Goal: Task Accomplishment & Management: Use online tool/utility

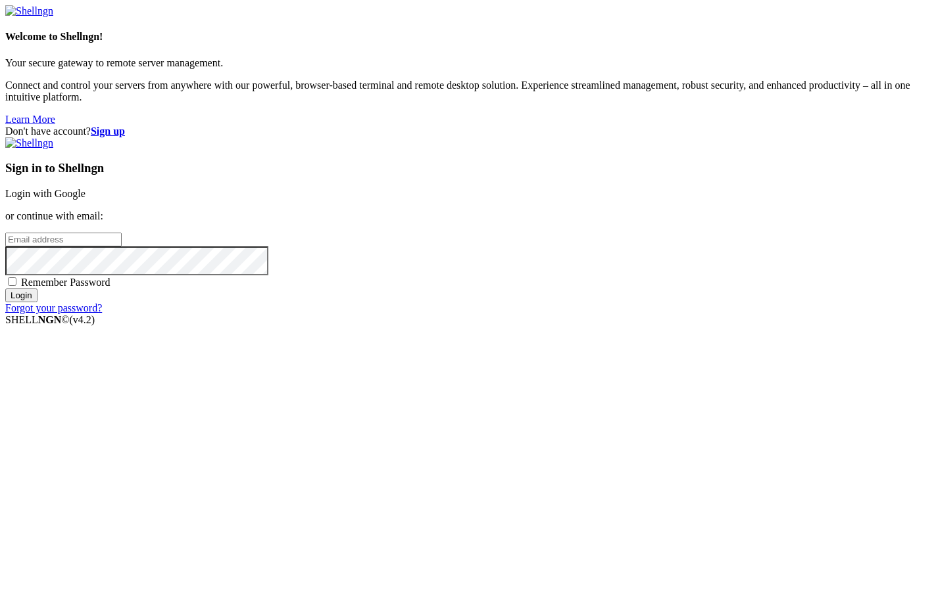
click at [122, 247] on input "email" at bounding box center [63, 240] width 116 height 14
paste input "[EMAIL_ADDRESS][DOMAIN_NAME]"
type input "[EMAIL_ADDRESS][DOMAIN_NAME]"
click at [5, 289] on input "Login" at bounding box center [21, 296] width 32 height 14
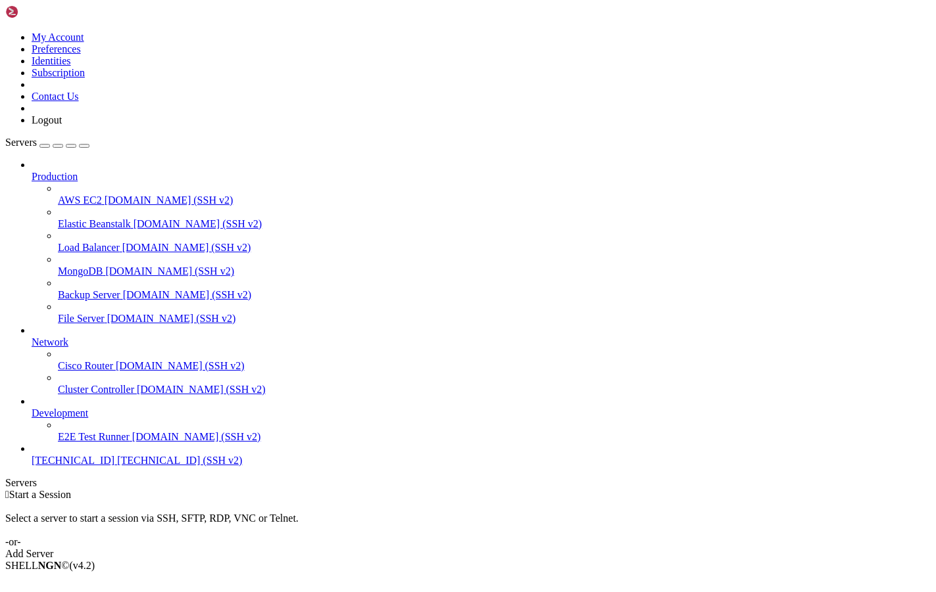
click at [570, 548] on link "Add Server" at bounding box center [467, 554] width 925 height 12
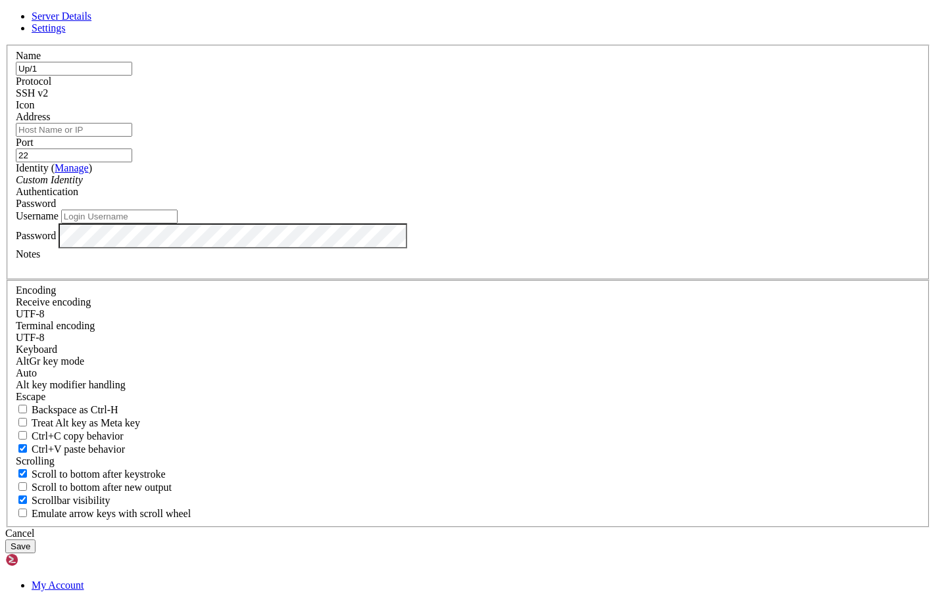
type input "Up/1"
click at [132, 137] on input "Address" at bounding box center [74, 130] width 116 height 14
paste input "[TECHNICAL_ID]"
type input "[TECHNICAL_ID]"
click at [178, 224] on input "Username" at bounding box center [119, 217] width 116 height 14
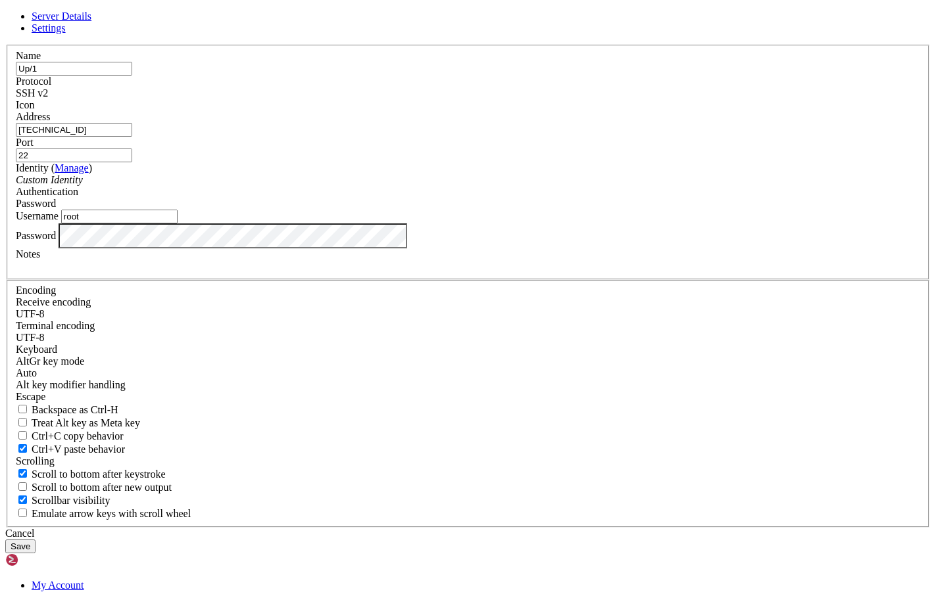
type input "root"
click at [36, 540] on button "Save" at bounding box center [20, 547] width 30 height 14
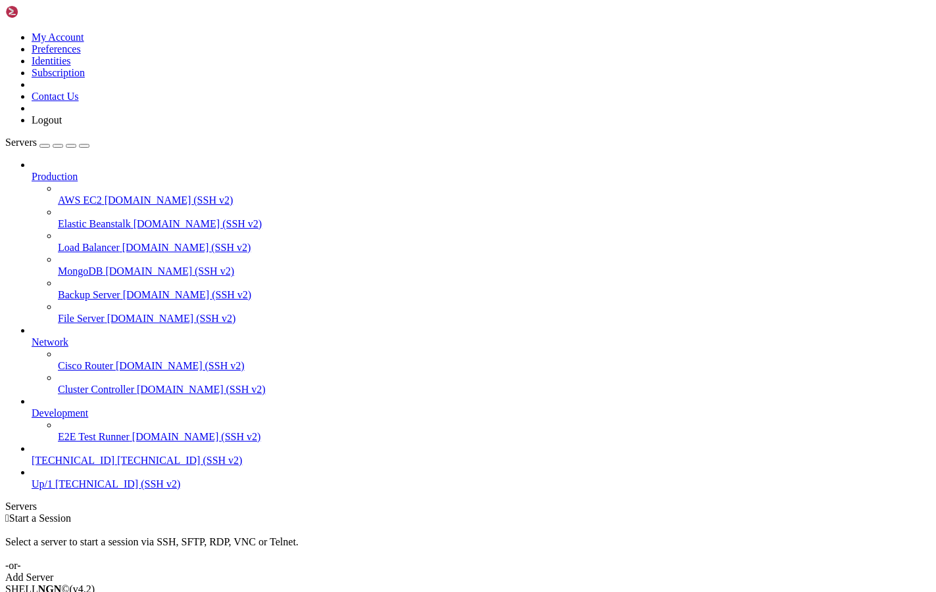
click at [53, 490] on span "Up/1" at bounding box center [42, 484] width 21 height 11
click at [51, 490] on span "Up/1" at bounding box center [42, 484] width 21 height 11
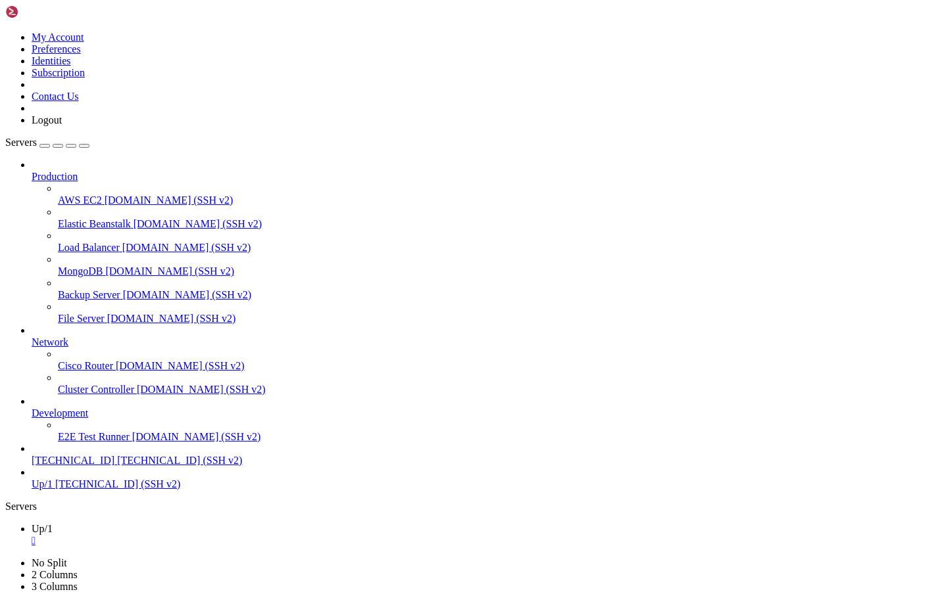
scroll to position [1400, 0]
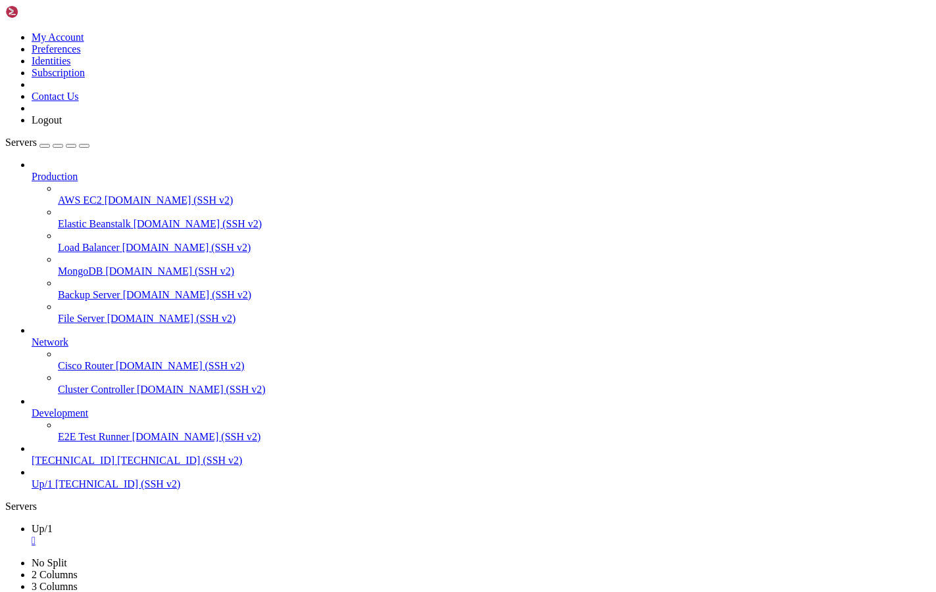
drag, startPoint x: 245, startPoint y: 1266, endPoint x: 138, endPoint y: 1236, distance: 111.2
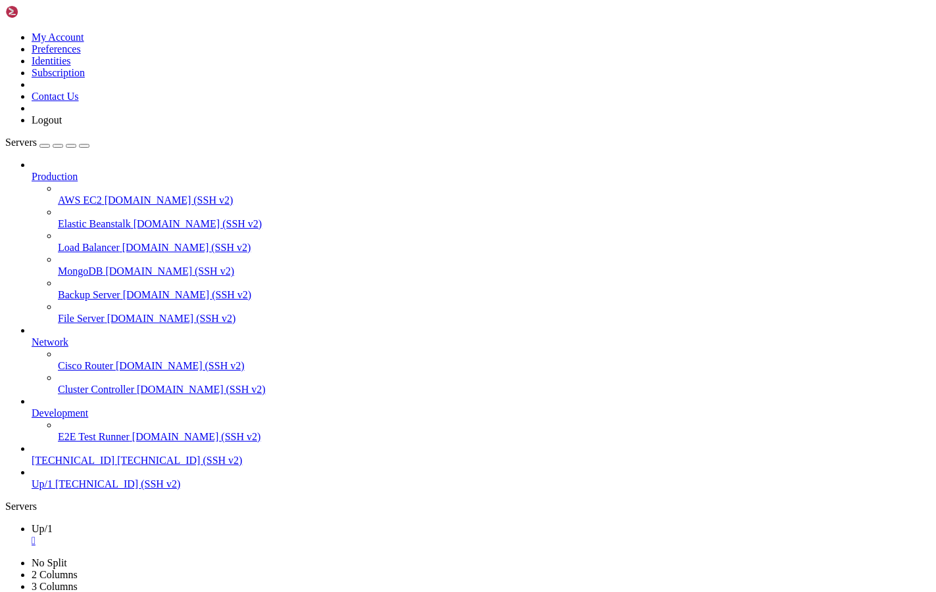
drag, startPoint x: 8, startPoint y: 1249, endPoint x: 528, endPoint y: 1245, distance: 520.1
drag, startPoint x: 552, startPoint y: 1245, endPoint x: 9, endPoint y: 1246, distance: 543.1
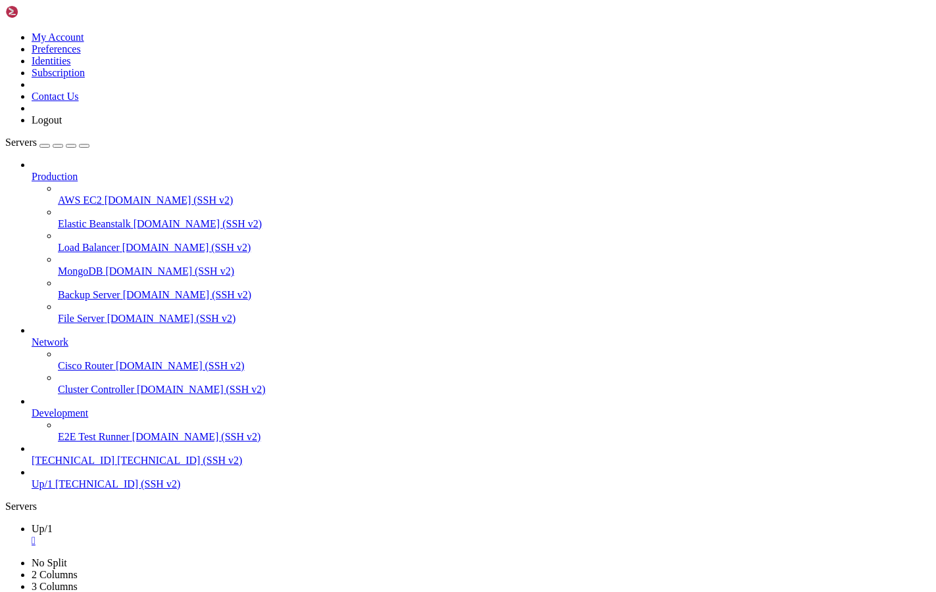
copy div "Setting up whois (5.5.13) ... Setting up fail2ban (0.11.2-6) ... Setting up pyt…"
copy div "AMES STATUS PORTS uptime-kuma-uptime-kuma-1 Up 3 minutes (healthy) 0.0.0.0:3001…"
drag, startPoint x: 13, startPoint y: 1236, endPoint x: 565, endPoint y: 1249, distance: 551.9
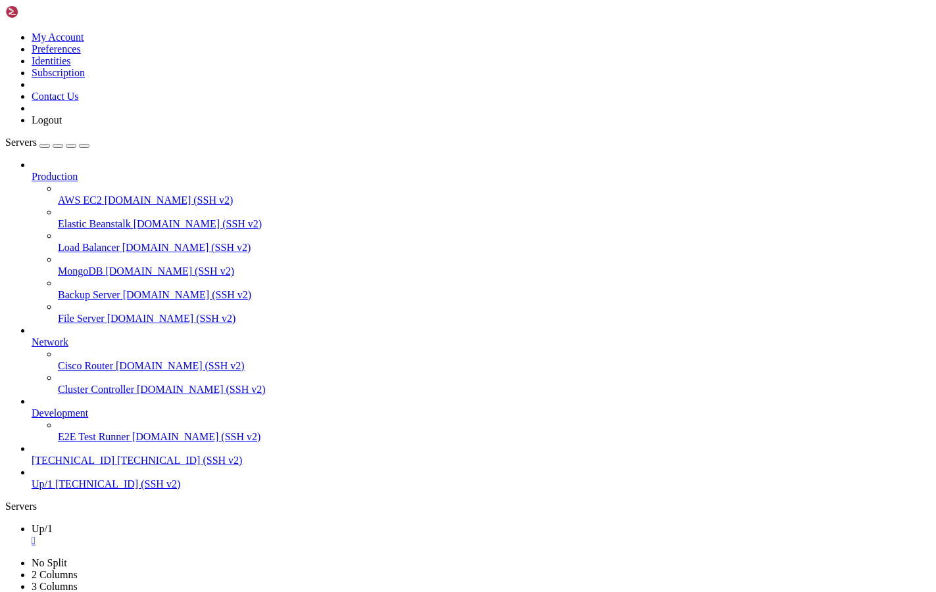
scroll to position [1870, 0]
drag, startPoint x: 552, startPoint y: 1245, endPoint x: 20, endPoint y: 1222, distance: 532.5
drag, startPoint x: 211, startPoint y: 1262, endPoint x: 11, endPoint y: 987, distance: 340.3
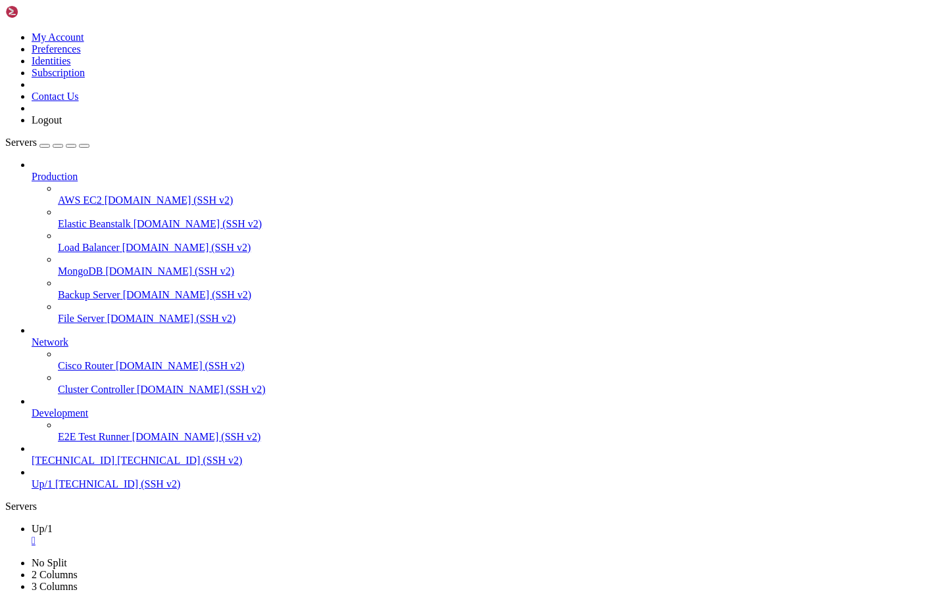
copy div "root@puffyegg:/opt/uptime-kuma# cd /opt/uptime-kuma root@puffyegg:/opt/uptime-k…"
copy div "uptime-kuma-uptime-kuma-1 Up 3 minutes (healthy) 0.0.0.0:3001->3001/tcp, [::]:3…"
drag, startPoint x: 12, startPoint y: 974, endPoint x: 216, endPoint y: 1262, distance: 352.9
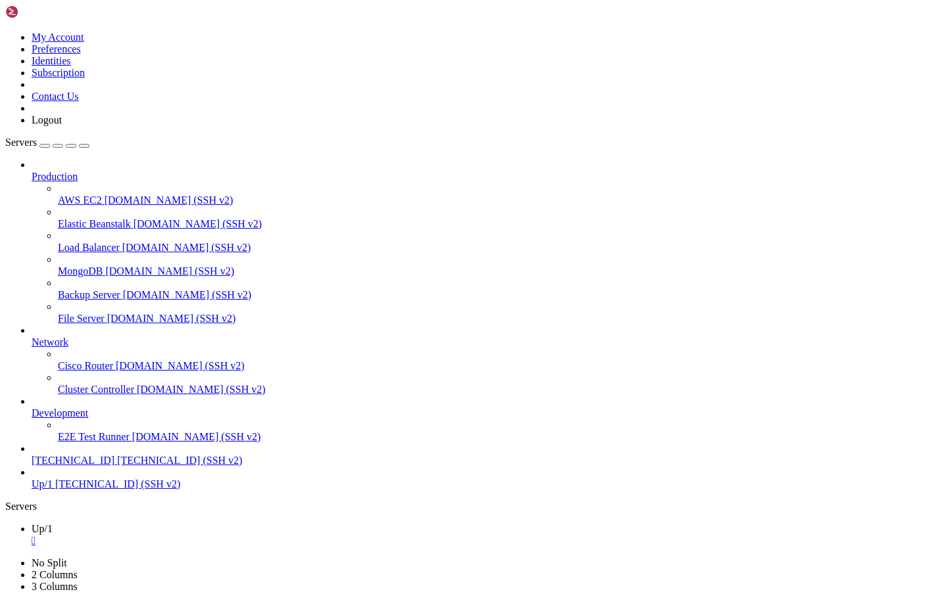
drag, startPoint x: 387, startPoint y: 1265, endPoint x: 135, endPoint y: 1251, distance: 252.2
copy div "root@puffyegg:/opt/uptime-kuma# echo 'version: "3.8" services: uptime-kuma: ima…"
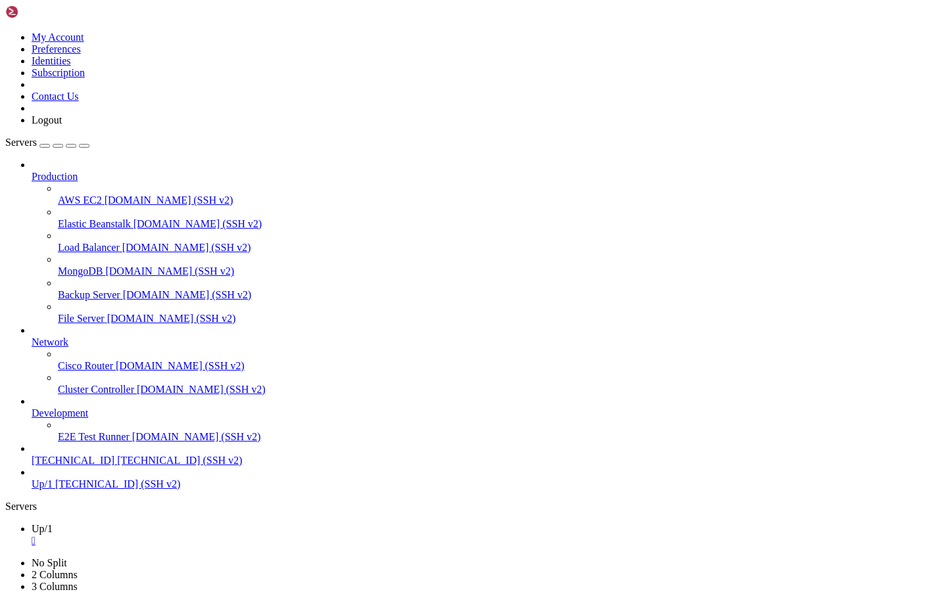
copy div "root@puffyegg:/opt/uptime-kuma# sudo docker ps --format "table {{.Names}}\t{{.S…"
drag, startPoint x: 12, startPoint y: 1001, endPoint x: 308, endPoint y: 1259, distance: 392.9
click at [81, 10] on img at bounding box center [43, 11] width 76 height 13
click at [60, 467] on link "87.121.52.174 87.121.52.174 (SSH v2)" at bounding box center [481, 461] width 899 height 12
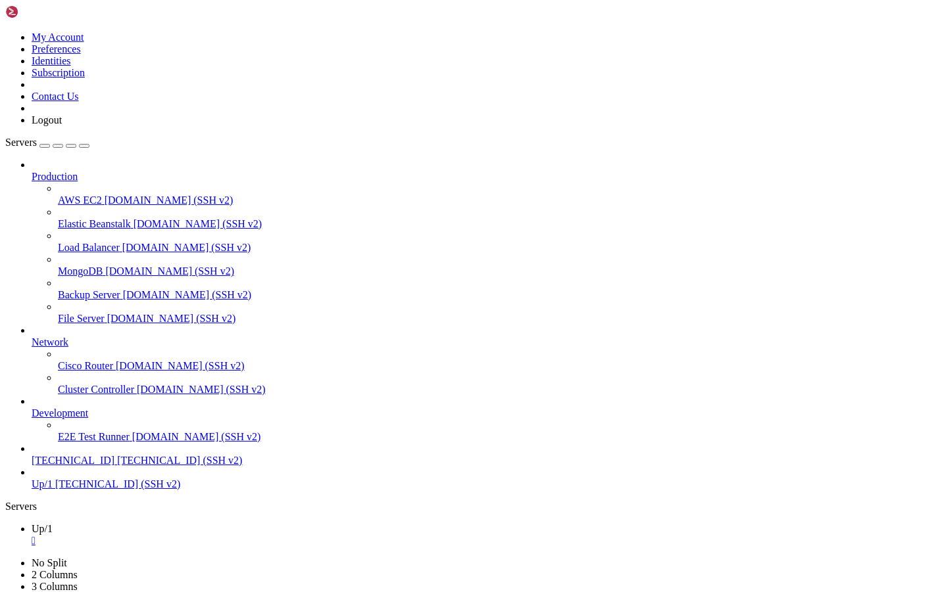
click at [95, 466] on span "[TECHNICAL_ID]" at bounding box center [73, 460] width 83 height 11
click at [53, 523] on span "Up/1" at bounding box center [42, 528] width 21 height 11
click at [59, 466] on span "[TECHNICAL_ID]" at bounding box center [73, 460] width 83 height 11
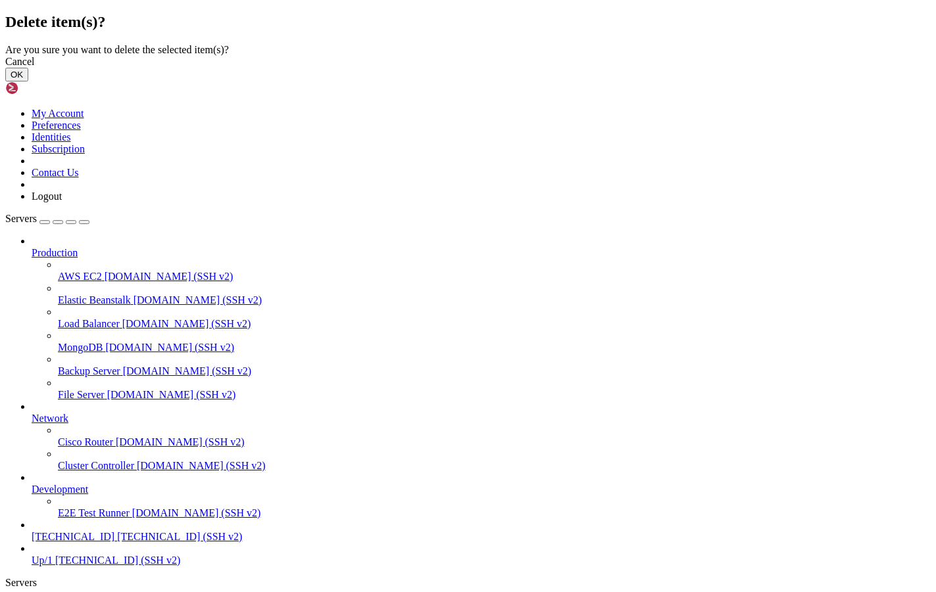
click at [28, 82] on button "OK" at bounding box center [16, 75] width 23 height 14
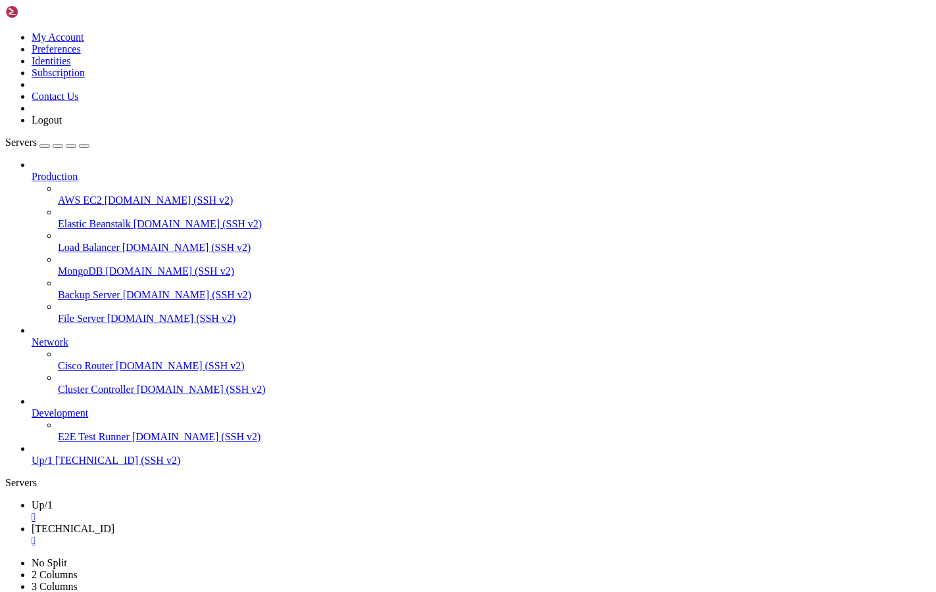
click at [45, 146] on div "button" at bounding box center [45, 146] width 0 height 0
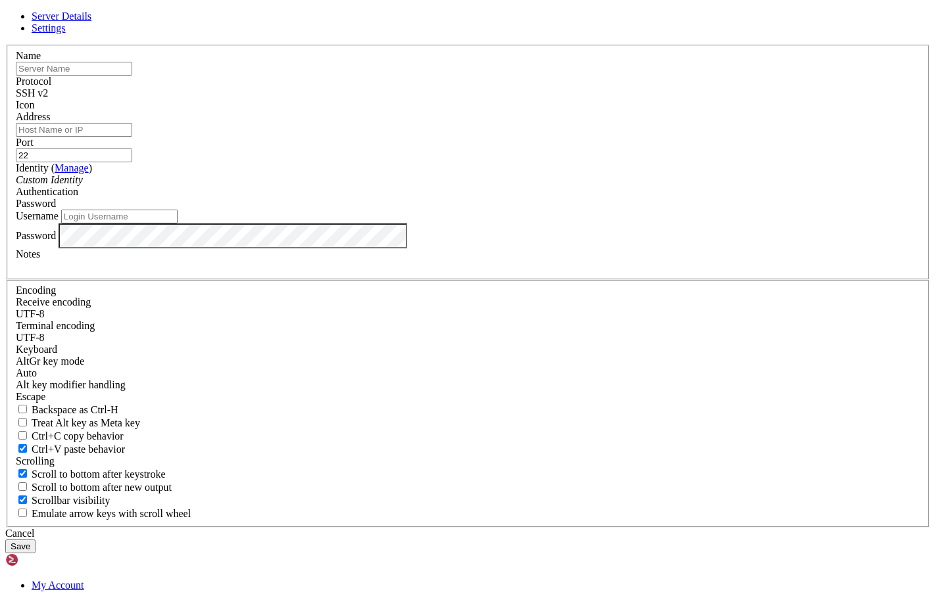
click at [132, 76] on input "text" at bounding box center [74, 69] width 116 height 14
type input "Keitaro"
click at [132, 137] on input "Address" at bounding box center [74, 130] width 116 height 14
paste input "[TECHNICAL_ID]"
type input "[TECHNICAL_ID]"
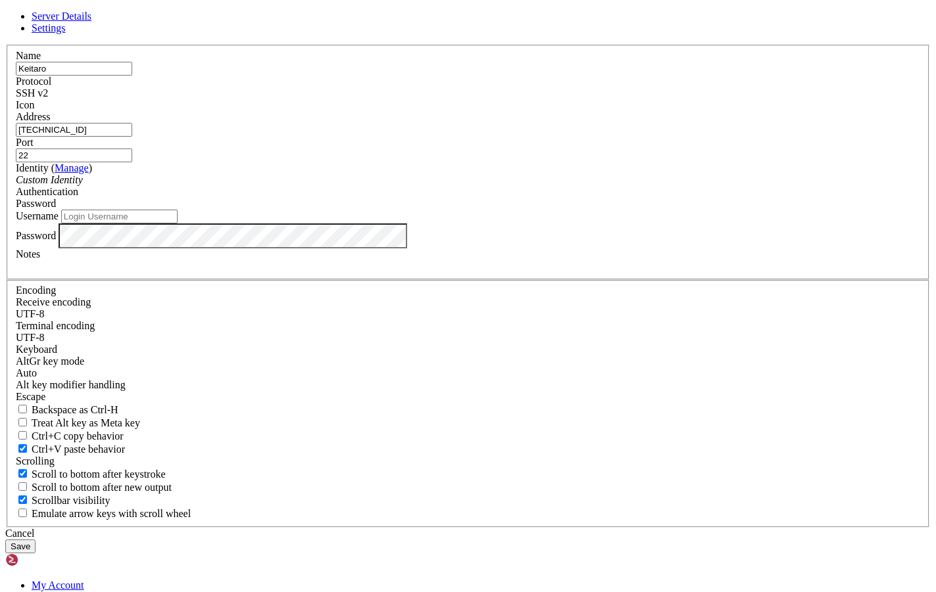
click at [178, 224] on input "Username" at bounding box center [119, 217] width 116 height 14
type input "root"
click at [36, 540] on button "Save" at bounding box center [20, 547] width 30 height 14
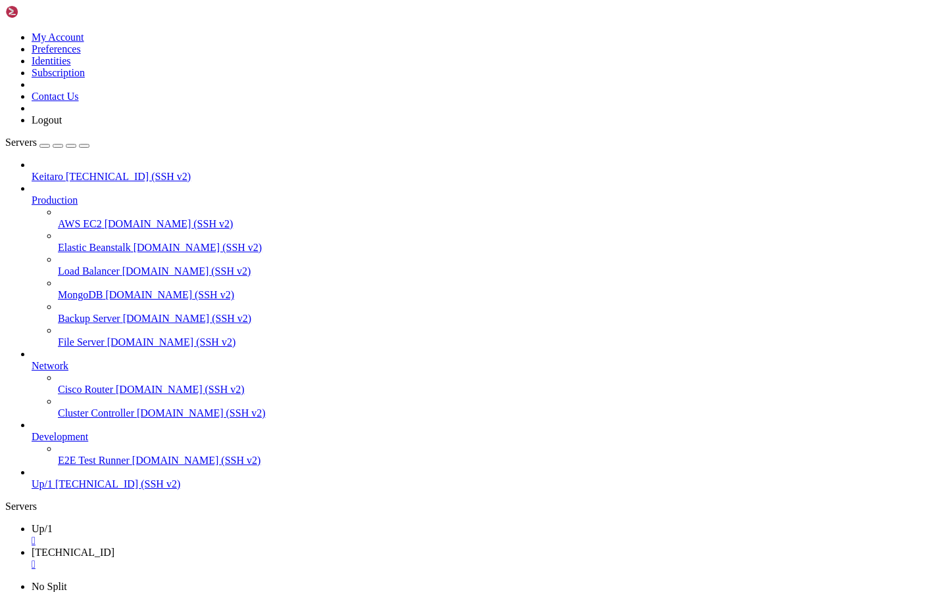
click at [63, 171] on span "Keitaro" at bounding box center [48, 176] width 32 height 11
drag, startPoint x: 62, startPoint y: 87, endPoint x: 54, endPoint y: 542, distance: 455.8
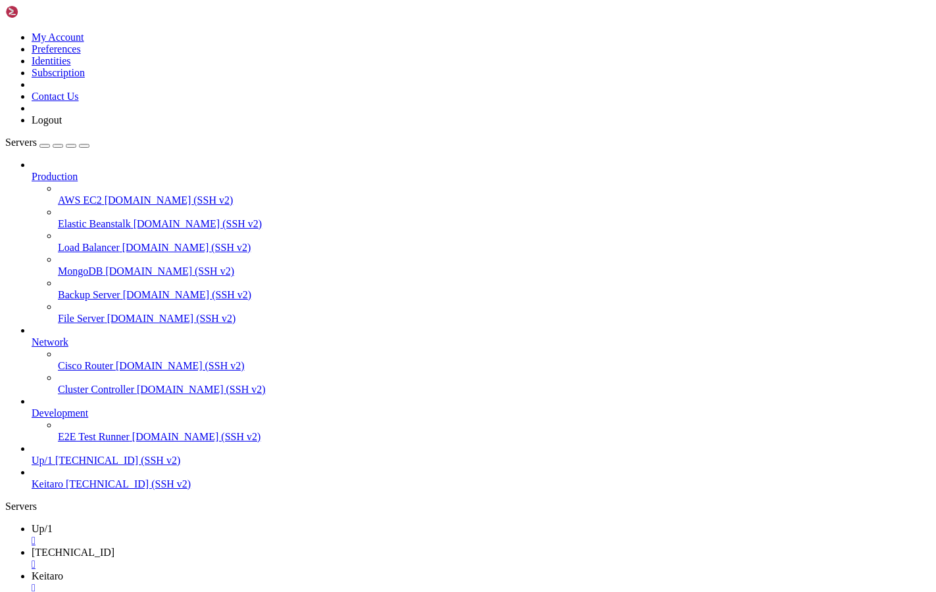
click at [32, 479] on icon at bounding box center [32, 479] width 0 height 0
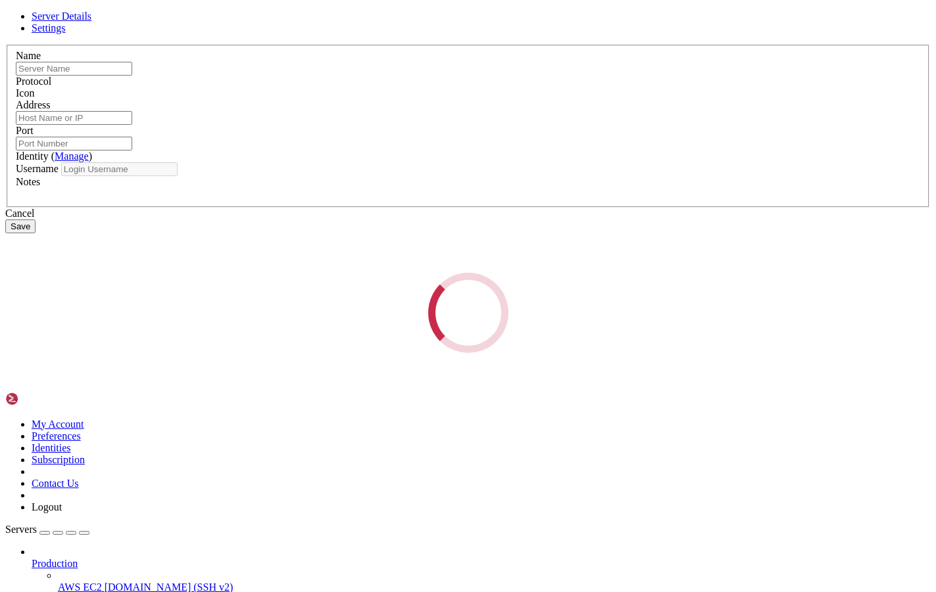
type input "Keitaro"
type input "[TECHNICAL_ID]"
type input "22"
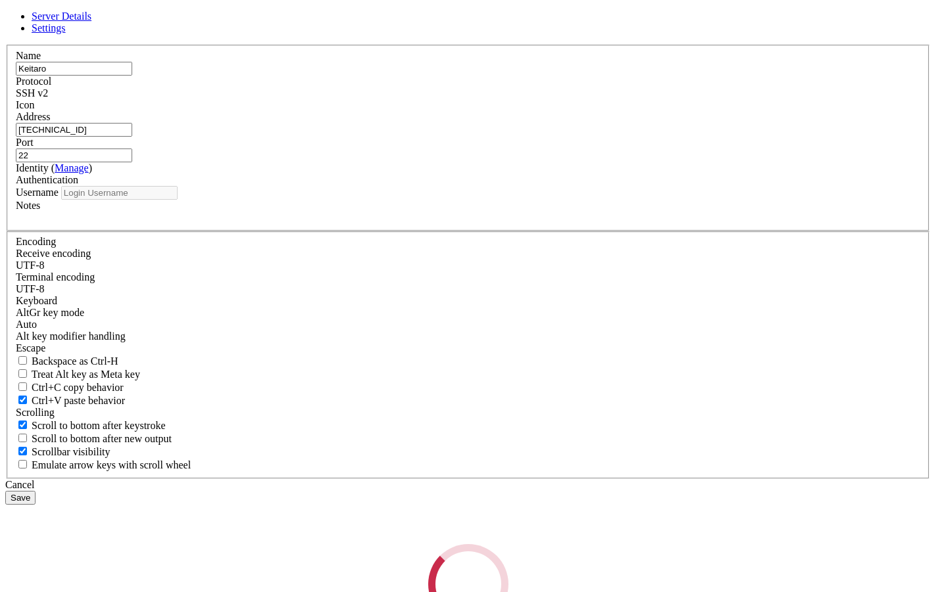
type input "root"
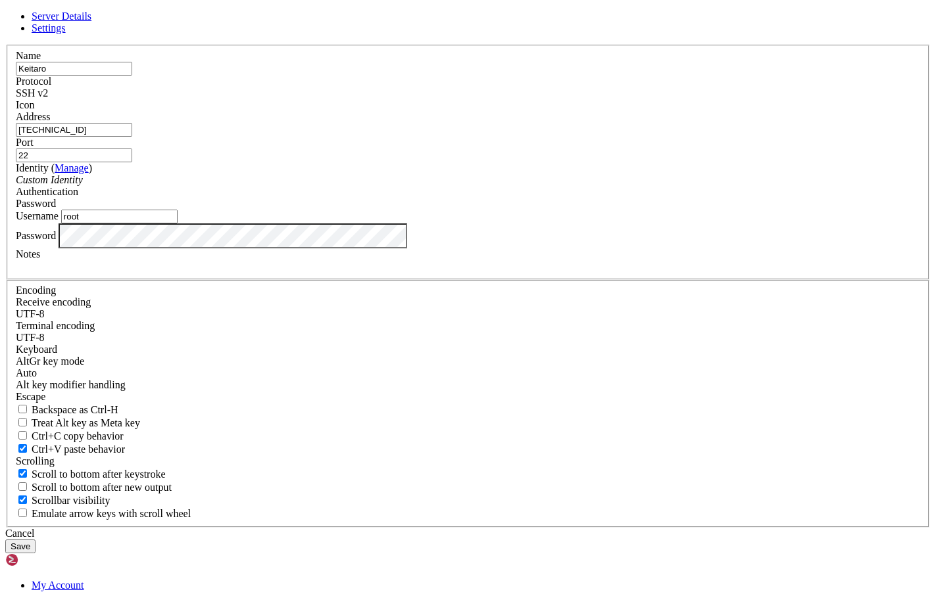
click at [132, 137] on input "[TECHNICAL_ID]" at bounding box center [74, 130] width 116 height 14
type input "[TECHNICAL_ID]"
click at [36, 540] on button "Save" at bounding box center [20, 547] width 30 height 14
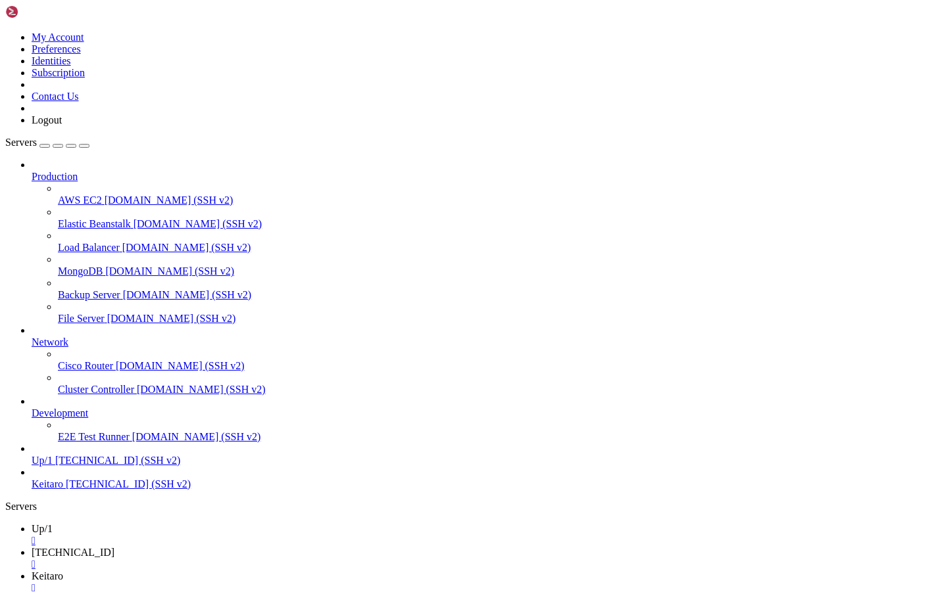
click at [66, 490] on span "[TECHNICAL_ID] (SSH v2)" at bounding box center [128, 484] width 125 height 11
click at [32, 479] on icon at bounding box center [32, 479] width 0 height 0
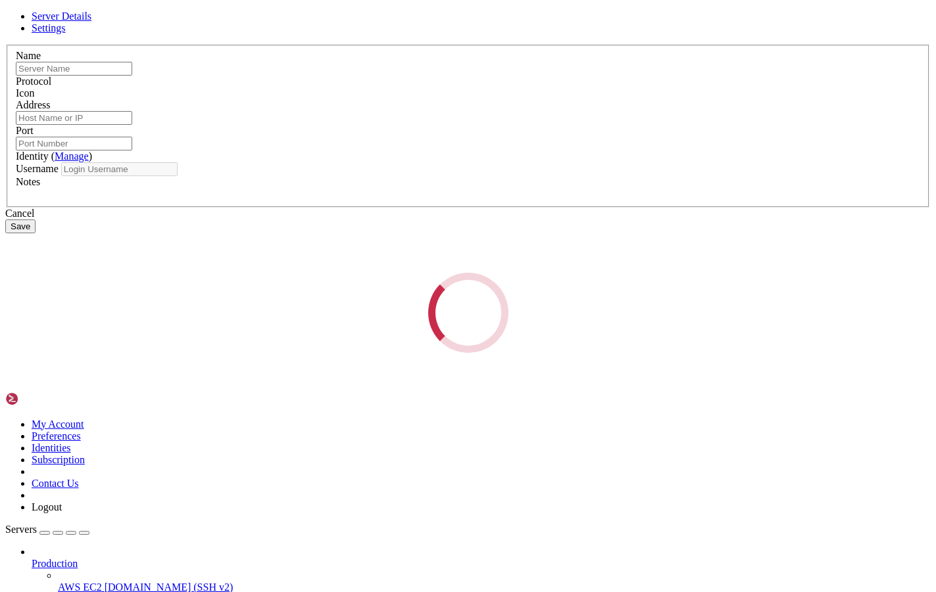
type input "Keitaro"
type input "[TECHNICAL_ID]"
type input "22"
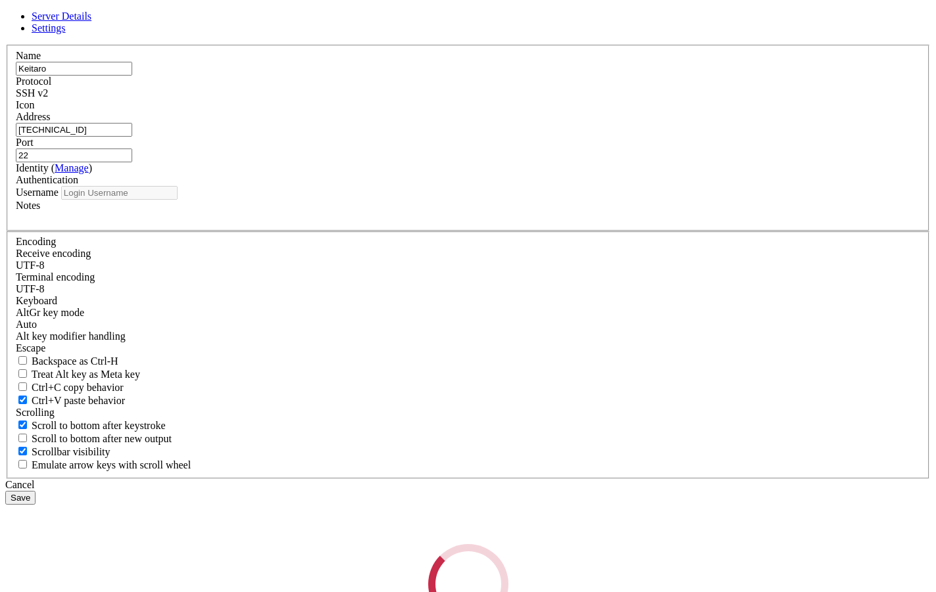
type input "root"
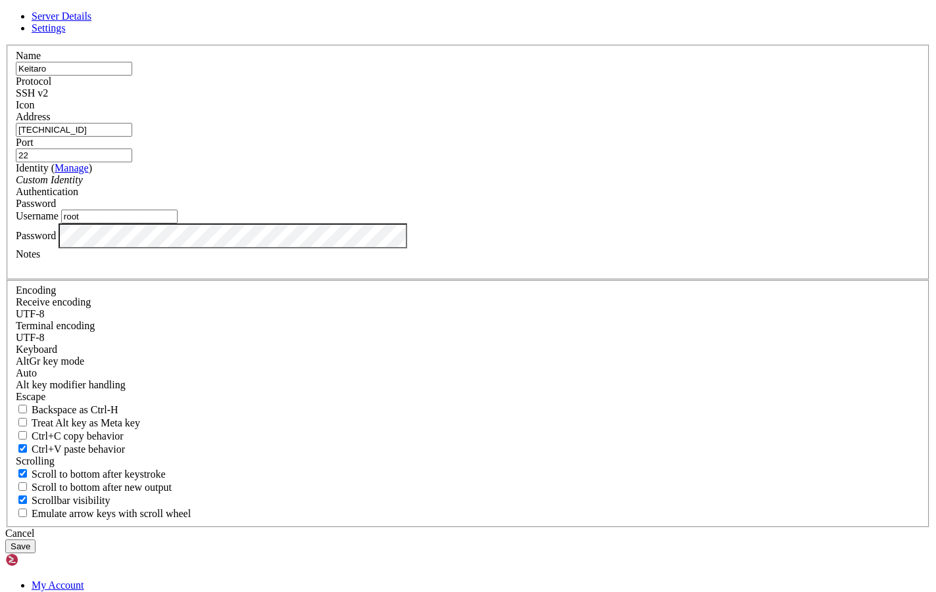
click at [132, 137] on input "[TECHNICAL_ID]" at bounding box center [74, 130] width 116 height 14
click at [132, 162] on input "22" at bounding box center [74, 156] width 116 height 14
click at [36, 540] on button "Save" at bounding box center [20, 547] width 30 height 14
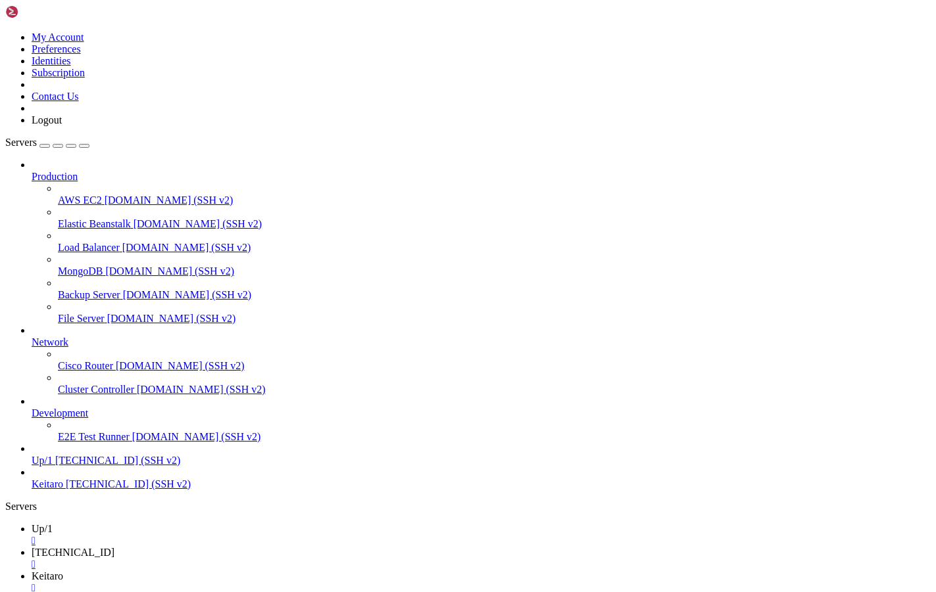
click at [60, 491] on div "Production AWS EC2 demo.shellngn.com (SSH v2) Elastic Beanstalk demo.shellngn.c…" at bounding box center [467, 324] width 925 height 331
click at [66, 490] on span "[TECHNICAL_ID] (SSH v2)" at bounding box center [128, 484] width 125 height 11
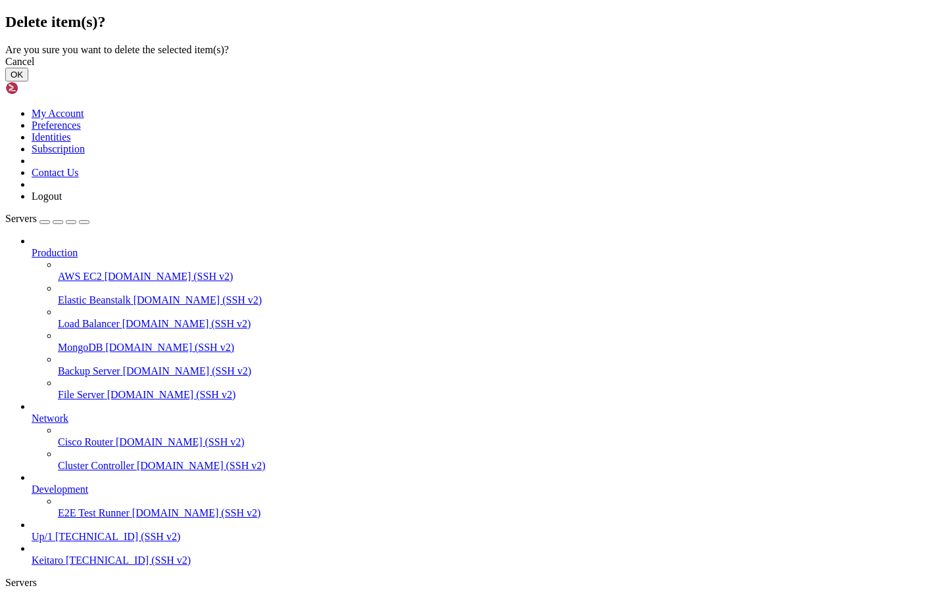
click at [28, 82] on button "OK" at bounding box center [16, 75] width 23 height 14
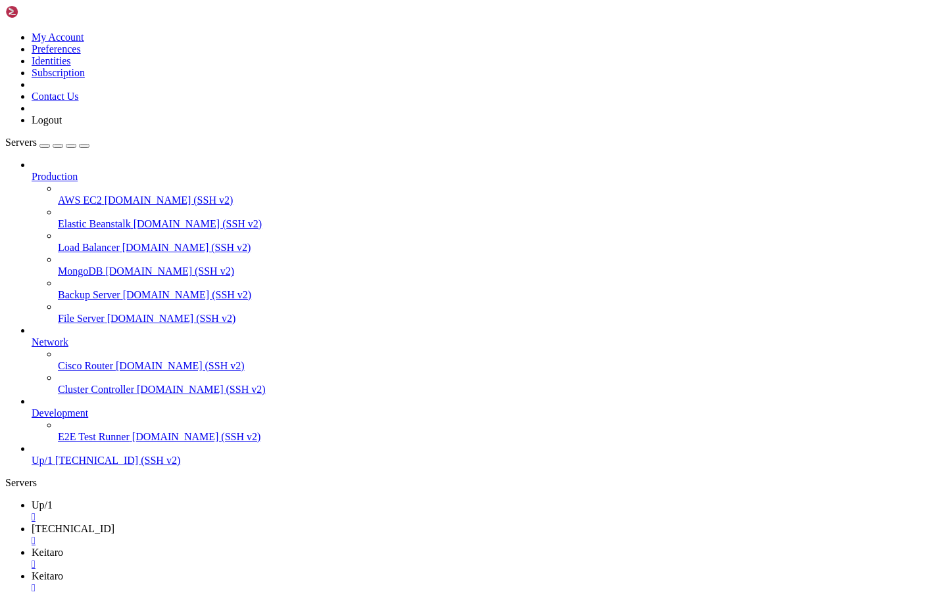
click at [45, 146] on div "button" at bounding box center [45, 146] width 0 height 0
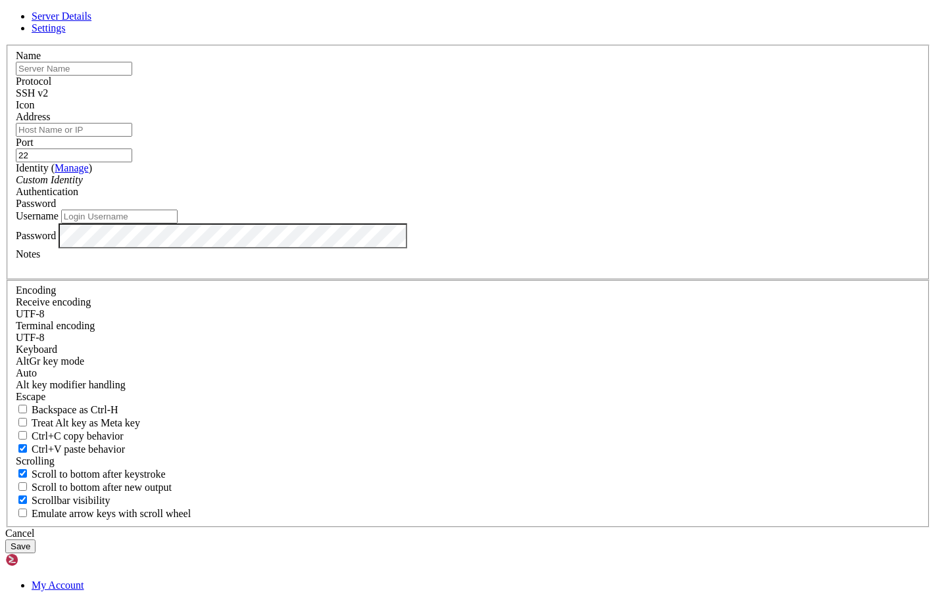
click at [132, 76] on input "text" at bounding box center [74, 69] width 116 height 14
type input "Л"
type input "Keitaro"
click at [132, 137] on input "Address" at bounding box center [74, 130] width 116 height 14
paste input "[TECHNICAL_ID]"
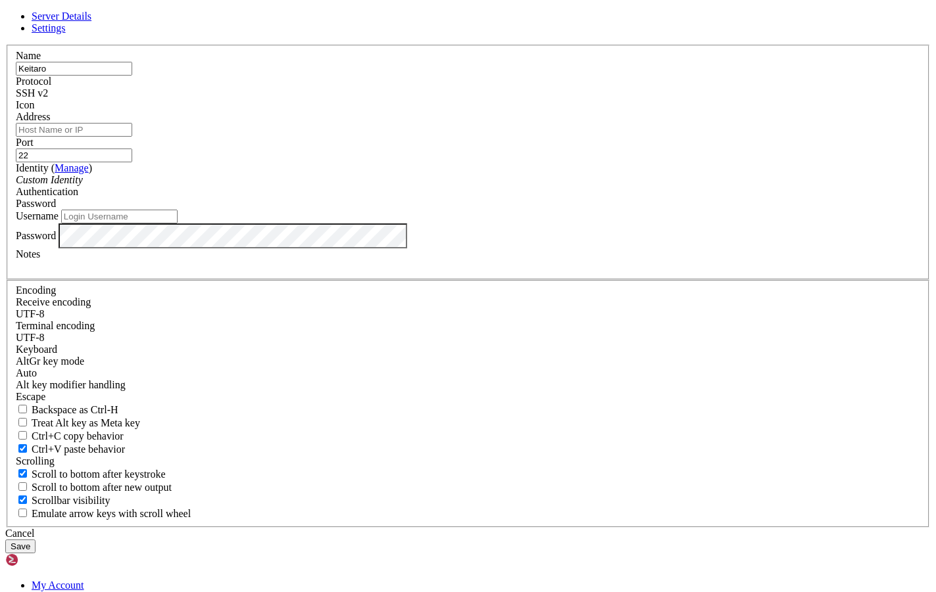
type input "[TECHNICAL_ID]"
click at [132, 137] on input "[TECHNICAL_ID]" at bounding box center [74, 130] width 116 height 14
drag, startPoint x: 324, startPoint y: 224, endPoint x: 484, endPoint y: 243, distance: 160.8
click at [484, 243] on fieldset "Name Keitaro Protocol SSH v2 Icon Address 178.17.48.23 Port 22 ( Manage )" at bounding box center [468, 162] width 923 height 235
click at [132, 137] on input "[TECHNICAL_ID]" at bounding box center [74, 130] width 116 height 14
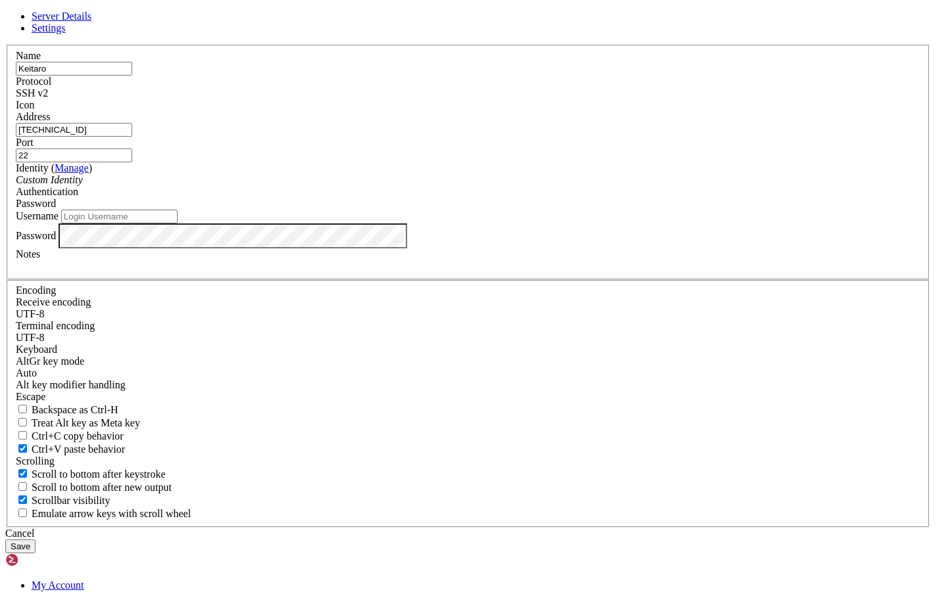
click at [132, 137] on input "[TECHNICAL_ID]" at bounding box center [74, 130] width 116 height 14
paste input "[TECHNICAL_ID]"
drag, startPoint x: 302, startPoint y: 221, endPoint x: 235, endPoint y: 220, distance: 67.1
click at [237, 220] on div "Server Details Settings Name Keitaro Protocol SSH v2 Icon" at bounding box center [467, 282] width 925 height 543
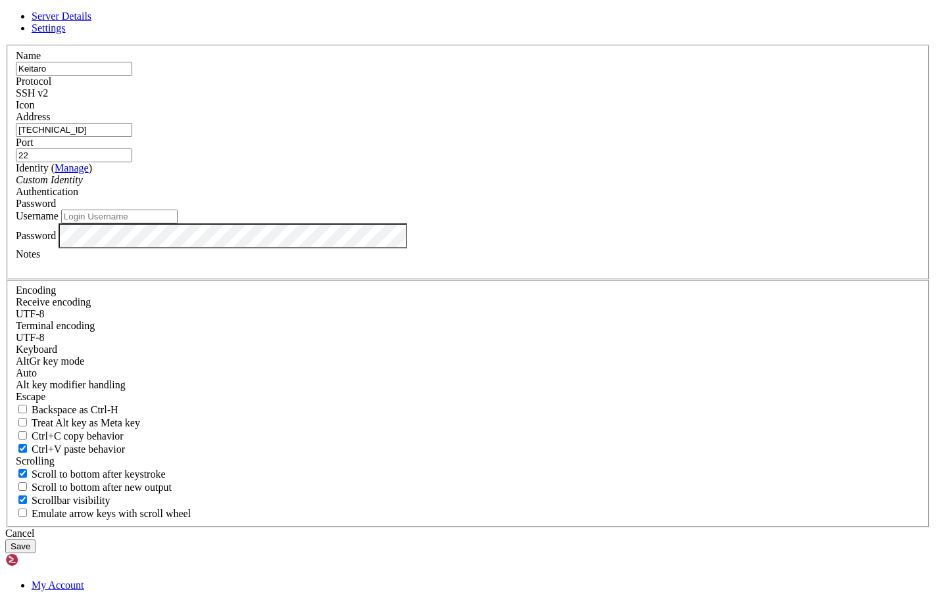
type input "[TECHNICAL_ID]"
click at [178, 224] on input "Username" at bounding box center [119, 217] width 116 height 14
type input "root"
click at [36, 540] on button "Save" at bounding box center [20, 547] width 30 height 14
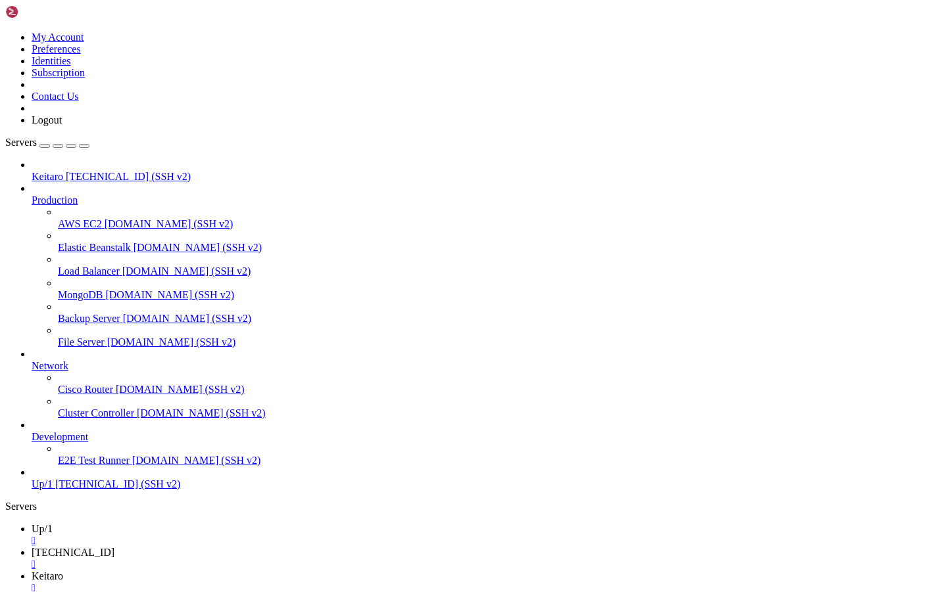
click at [63, 171] on span "Keitaro" at bounding box center [48, 176] width 32 height 11
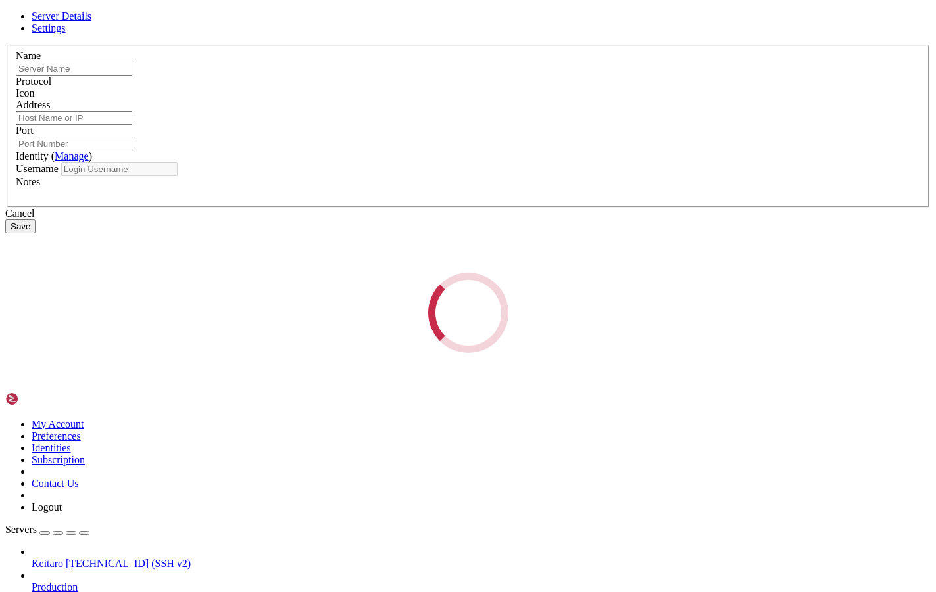
type input "Keitaro"
type input "[TECHNICAL_ID]"
type input "22"
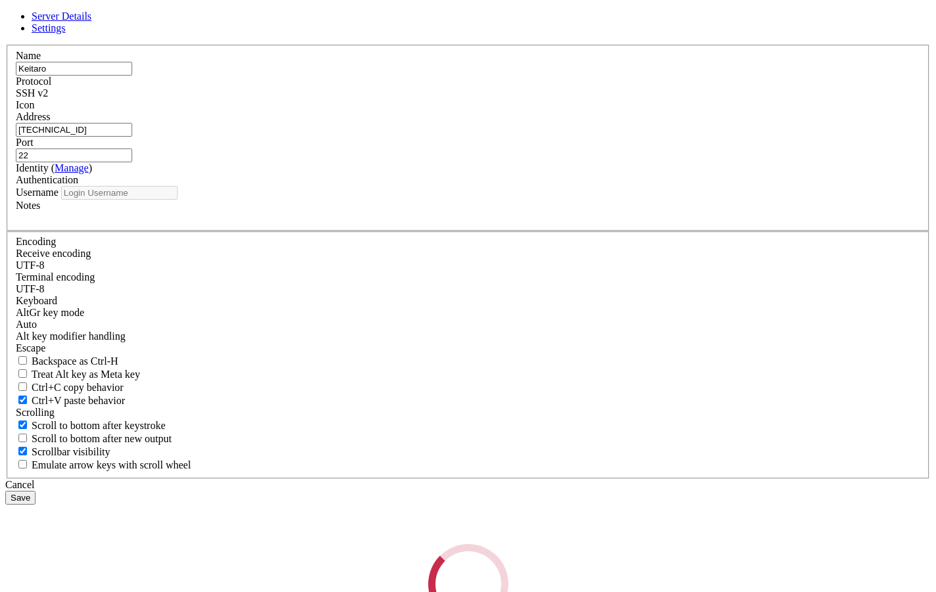
type input "root"
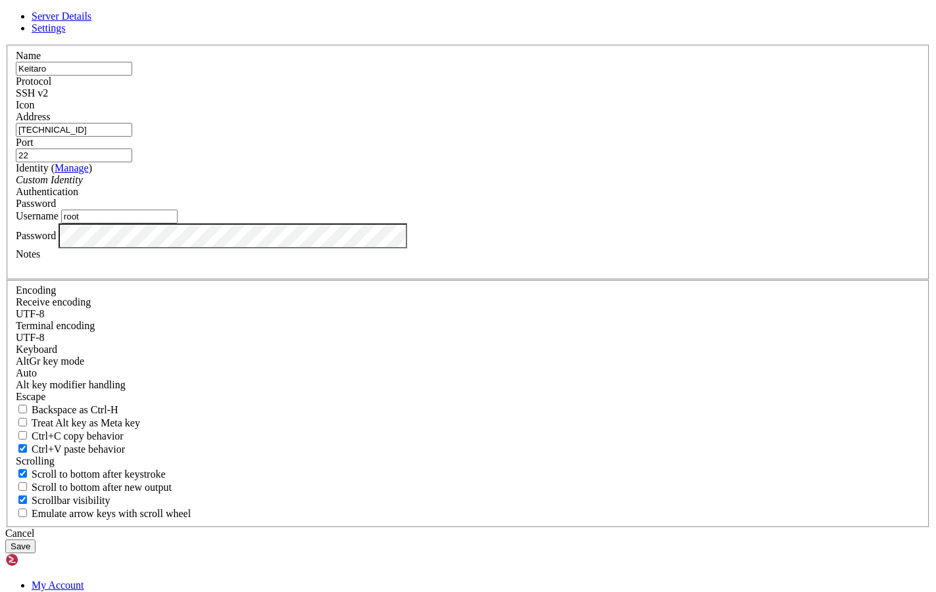
click at [363, 137] on div "Address 178.17.48.23" at bounding box center [468, 124] width 904 height 26
click at [132, 137] on input "[TECHNICAL_ID]" at bounding box center [74, 130] width 116 height 14
drag, startPoint x: 395, startPoint y: 223, endPoint x: 201, endPoint y: 187, distance: 197.2
click at [208, 195] on div "Server Details Settings Name Keitaro Protocol SSH v2 Icon" at bounding box center [467, 282] width 925 height 543
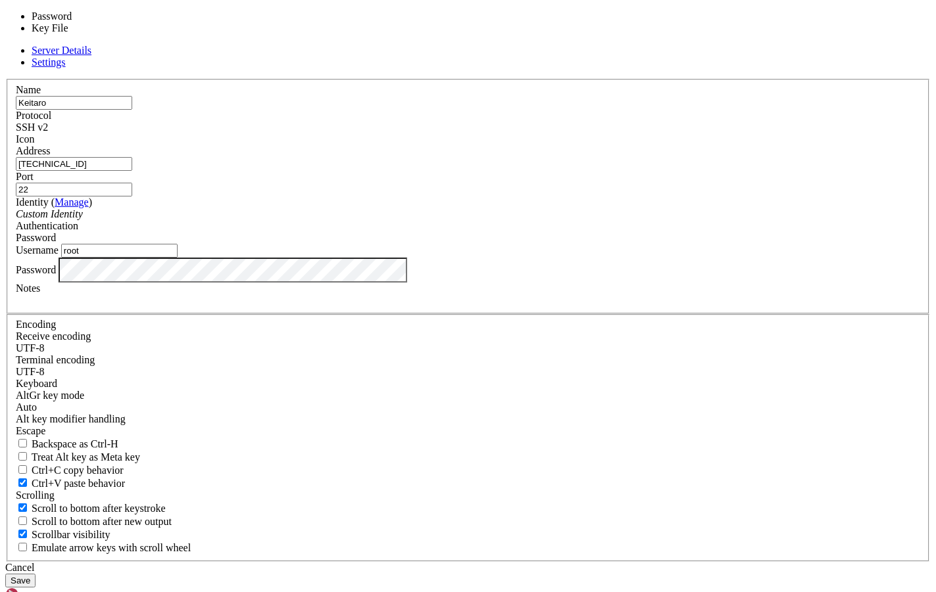
click at [555, 244] on div "Password" at bounding box center [468, 238] width 904 height 12
click at [569, 197] on div "Port 22" at bounding box center [468, 184] width 904 height 26
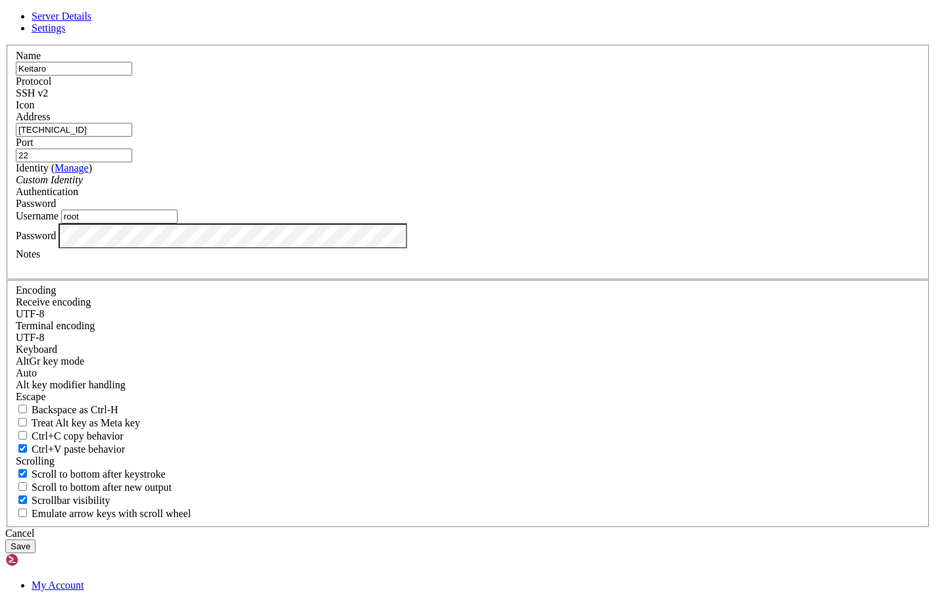
click at [446, 224] on div "Username root" at bounding box center [468, 217] width 904 height 14
click at [36, 540] on button "Save" at bounding box center [20, 547] width 30 height 14
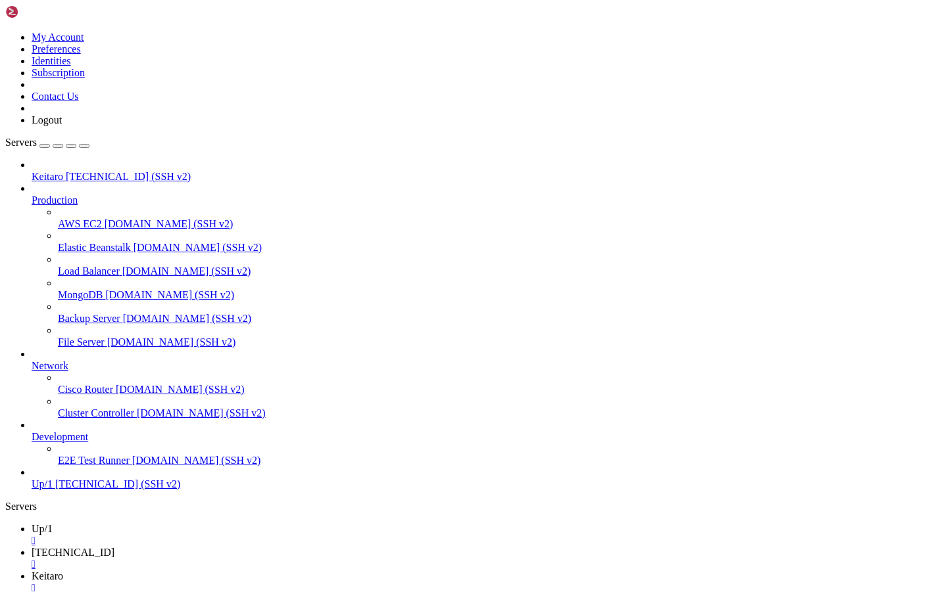
click at [63, 171] on span "Keitaro" at bounding box center [48, 176] width 32 height 11
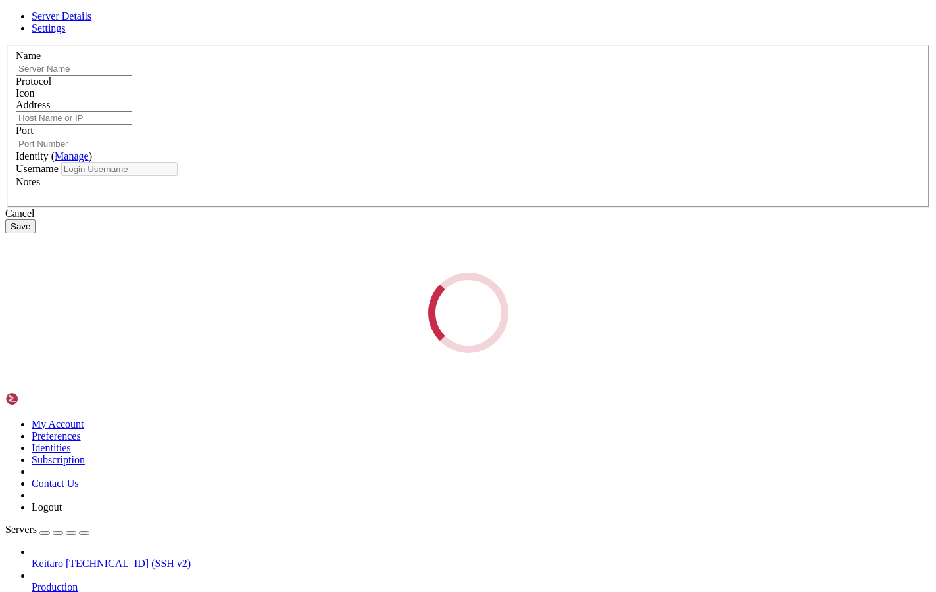
type input "Keitaro"
type input "[TECHNICAL_ID]"
type input "22"
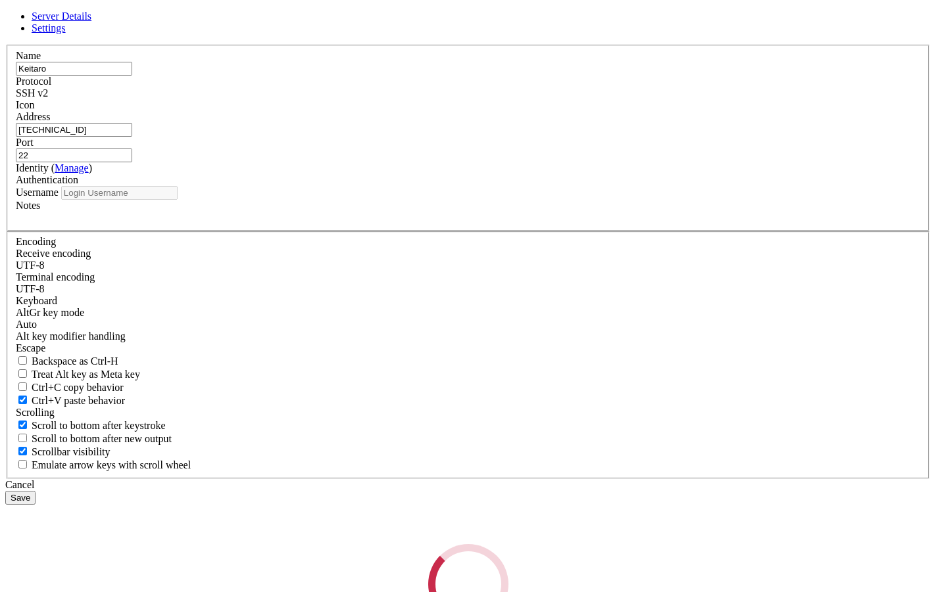
type input "root"
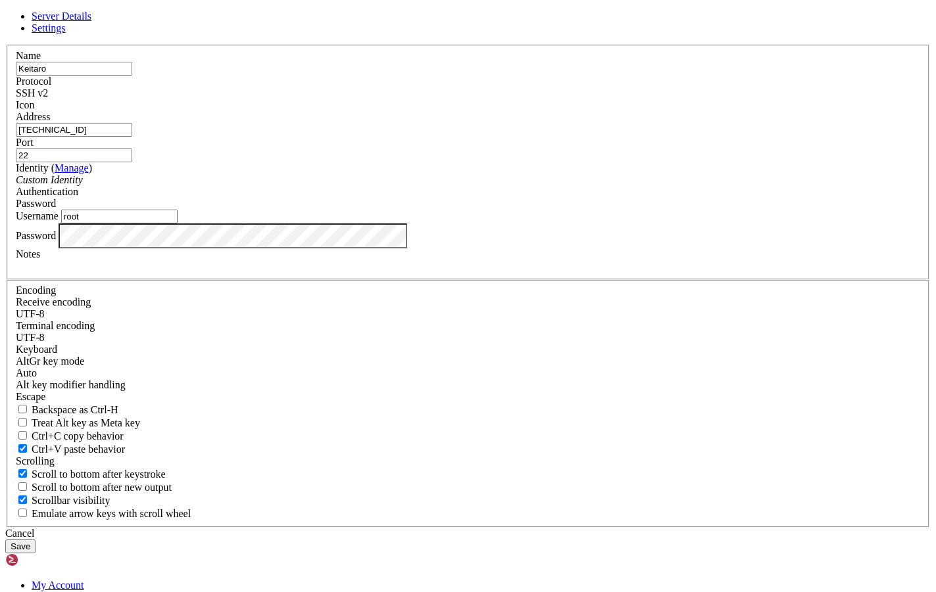
click at [418, 272] on div at bounding box center [468, 266] width 904 height 12
paste div
click at [408, 272] on div "gO6gL7vW2wsJ" at bounding box center [468, 266] width 904 height 12
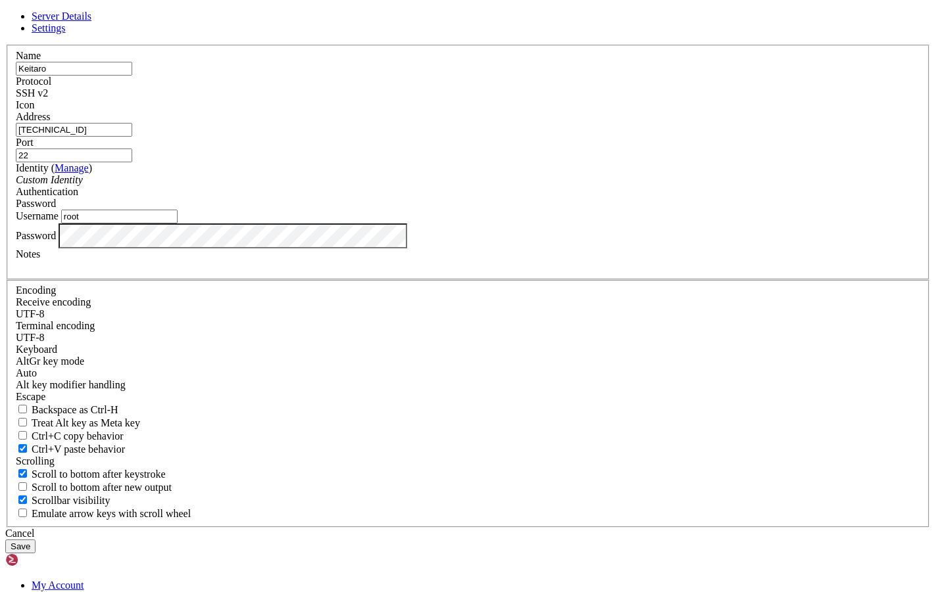
click at [178, 224] on input "root" at bounding box center [119, 217] width 116 height 14
click at [56, 241] on label "Password" at bounding box center [36, 234] width 40 height 11
click at [36, 540] on button "Save" at bounding box center [20, 547] width 30 height 14
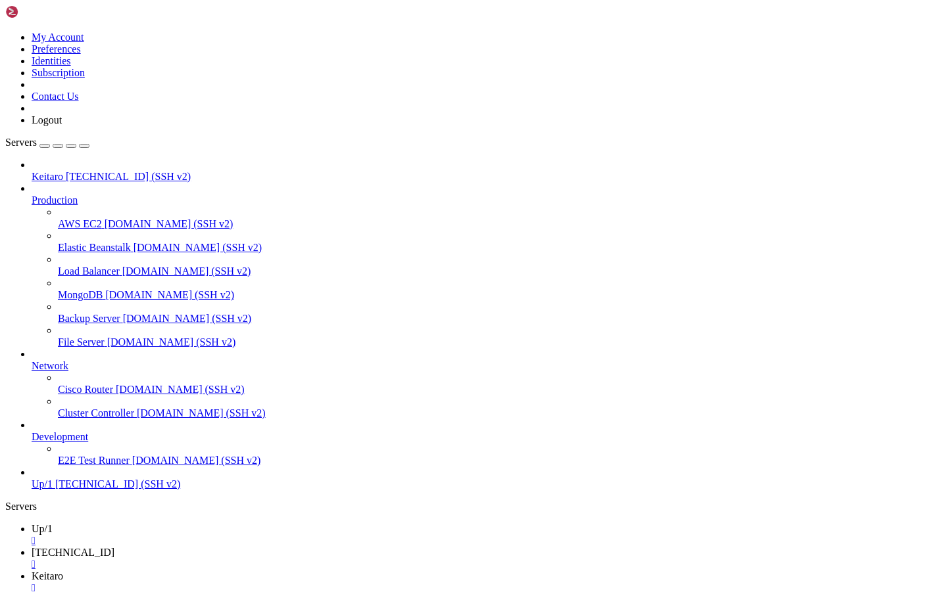
click at [63, 171] on span "Keitaro" at bounding box center [48, 176] width 32 height 11
click at [32, 479] on icon at bounding box center [32, 479] width 0 height 0
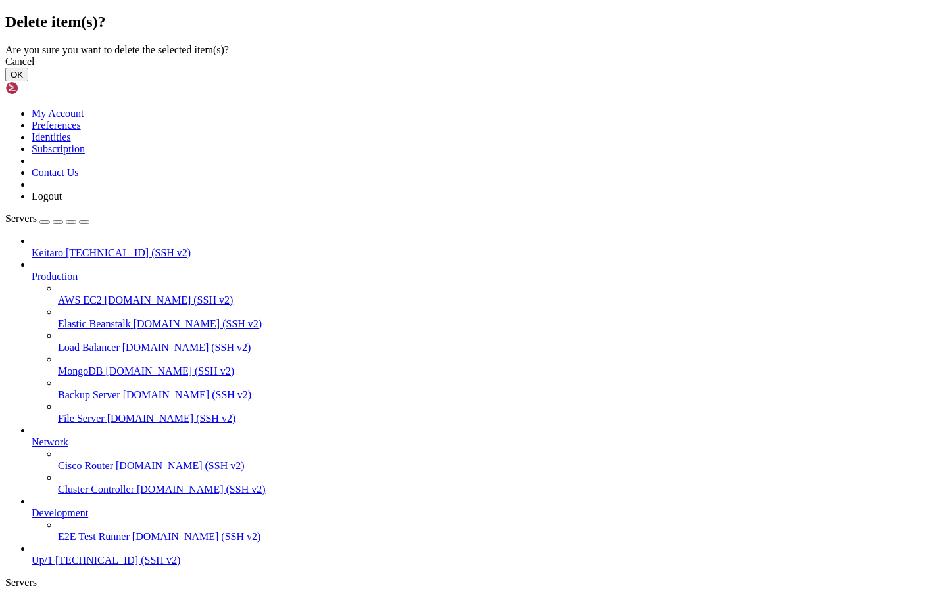
click at [28, 82] on button "OK" at bounding box center [16, 75] width 23 height 14
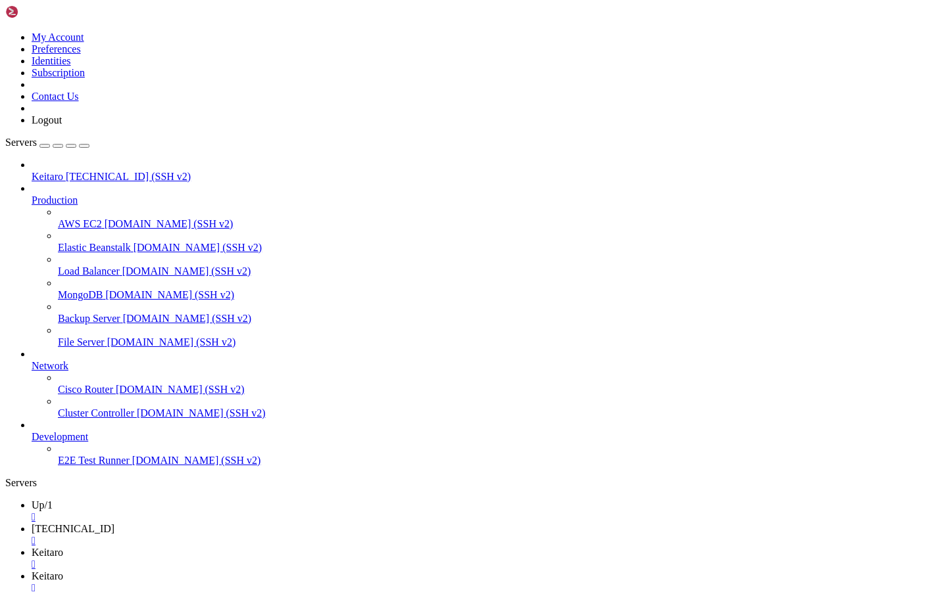
click at [63, 171] on span "Keitaro" at bounding box center [48, 176] width 32 height 11
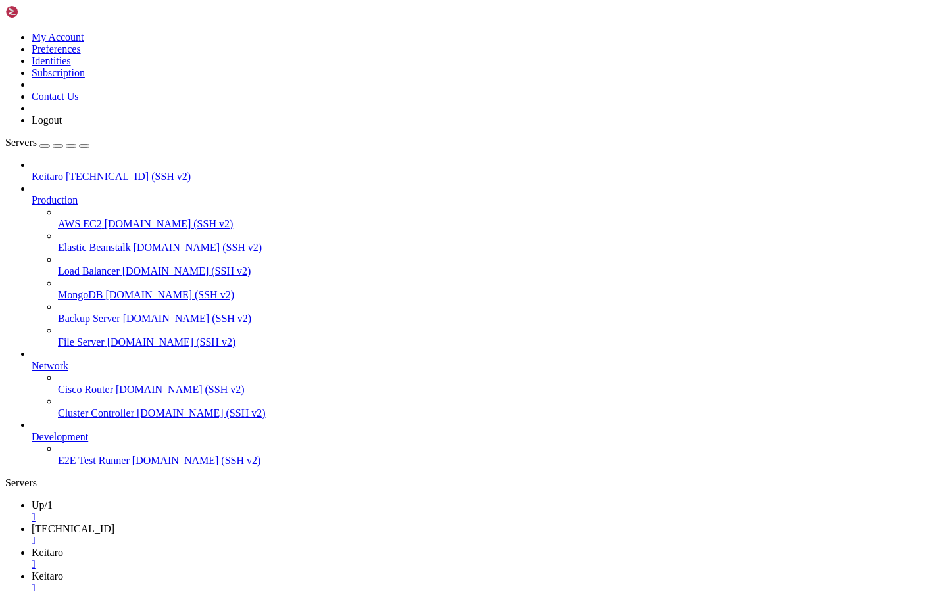
scroll to position [43538, 0]
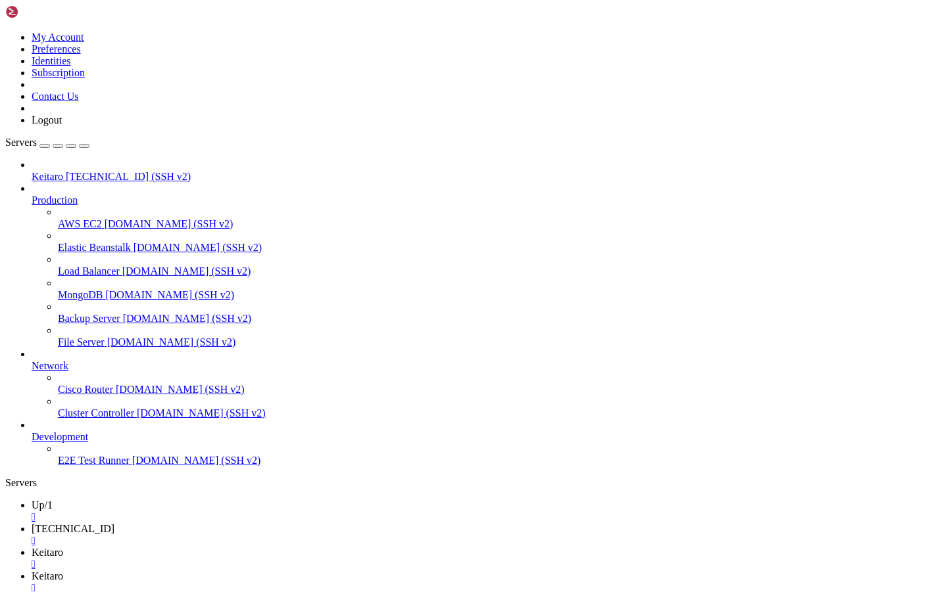
click at [138, 171] on span "[TECHNICAL_ID] (SSH v2)" at bounding box center [128, 176] width 125 height 11
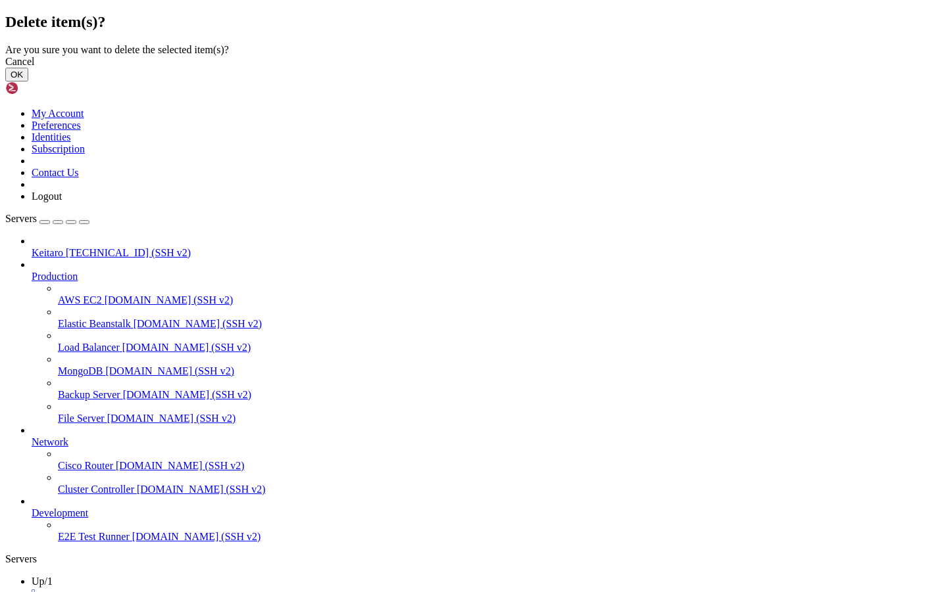
click at [28, 82] on button "OK" at bounding box center [16, 75] width 23 height 14
